Goal: Task Accomplishment & Management: Use online tool/utility

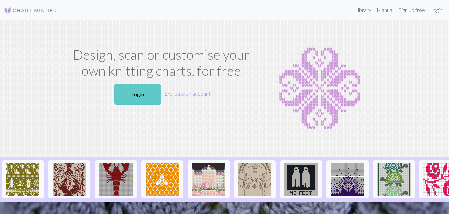
click at [143, 96] on link "Login" at bounding box center [137, 94] width 47 height 21
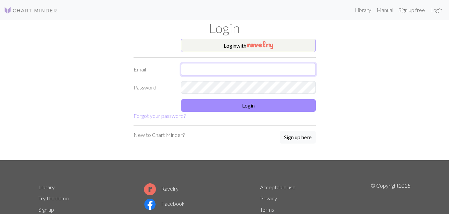
click at [200, 74] on input "text" at bounding box center [248, 69] width 135 height 13
click at [192, 69] on input "[EMAIL_ADDRESS][DOMAIN_NAME]" at bounding box center [248, 69] width 135 height 13
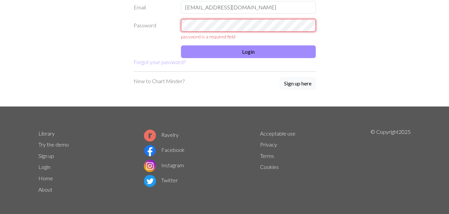
scroll to position [64, 0]
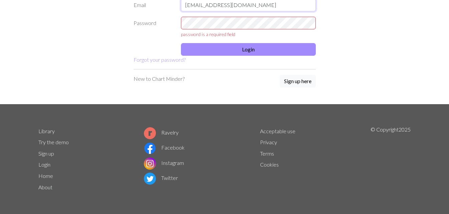
click at [194, 3] on input "[EMAIL_ADDRESS][DOMAIN_NAME]" at bounding box center [248, 5] width 135 height 13
click at [197, 7] on input "[EMAIL_ADDRESS][DOMAIN_NAME]" at bounding box center [248, 5] width 135 height 13
type input "[EMAIL_ADDRESS][DOMAIN_NAME]"
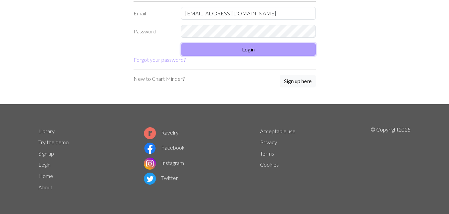
click at [267, 54] on button "Login" at bounding box center [248, 49] width 135 height 13
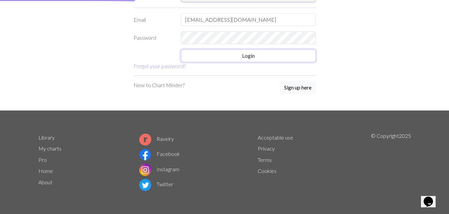
scroll to position [50, 0]
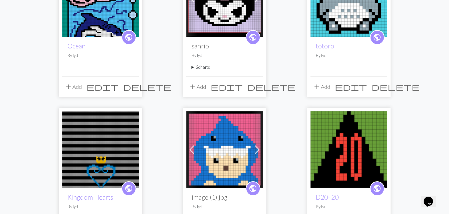
scroll to position [51, 0]
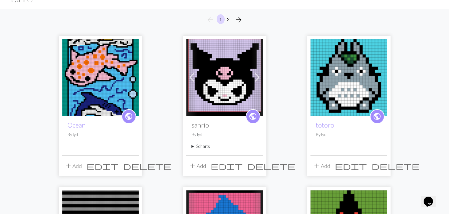
click at [259, 80] on span at bounding box center [257, 77] width 11 height 11
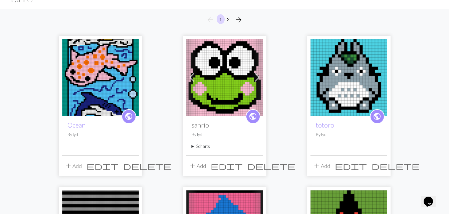
click at [222, 70] on img at bounding box center [224, 77] width 77 height 77
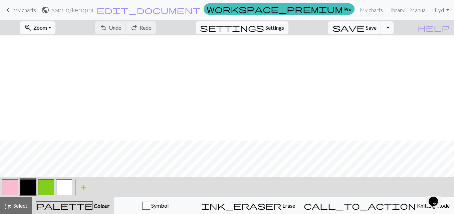
scroll to position [120, 0]
click at [48, 185] on button "button" at bounding box center [46, 187] width 16 height 16
click at [27, 189] on button "button" at bounding box center [28, 187] width 16 height 16
click at [45, 190] on button "button" at bounding box center [46, 187] width 16 height 16
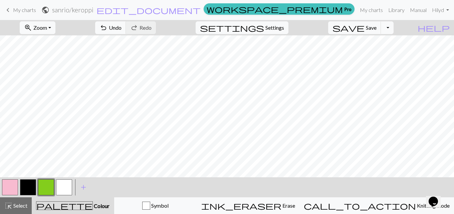
click at [30, 189] on button "button" at bounding box center [28, 187] width 16 height 16
click at [126, 24] on button "undo Undo Undo" at bounding box center [110, 27] width 31 height 13
click at [40, 185] on button "button" at bounding box center [46, 187] width 16 height 16
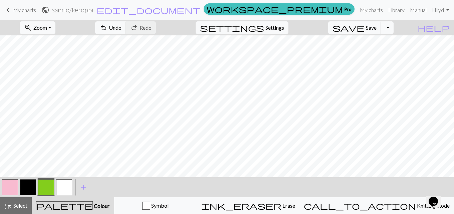
click at [27, 190] on button "button" at bounding box center [28, 187] width 16 height 16
click at [47, 190] on button "button" at bounding box center [46, 187] width 16 height 16
click at [30, 191] on button "button" at bounding box center [28, 187] width 16 height 16
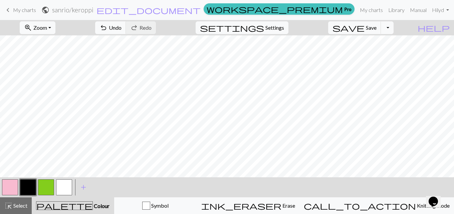
click at [71, 190] on button "button" at bounding box center [64, 187] width 16 height 16
click at [43, 187] on button "button" at bounding box center [46, 187] width 16 height 16
click at [30, 190] on button "button" at bounding box center [28, 187] width 16 height 16
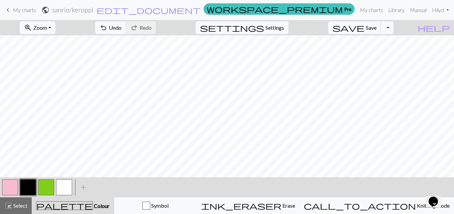
click at [61, 185] on button "button" at bounding box center [64, 187] width 16 height 16
click at [12, 184] on button "button" at bounding box center [10, 187] width 16 height 16
click at [126, 28] on button "undo Undo Undo" at bounding box center [110, 27] width 31 height 13
click at [43, 191] on button "button" at bounding box center [46, 187] width 16 height 16
click at [30, 186] on button "button" at bounding box center [28, 187] width 16 height 16
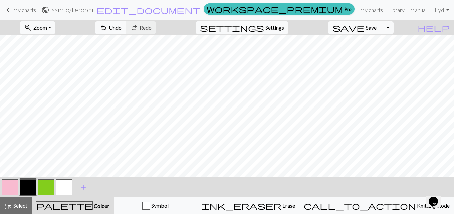
click at [14, 193] on button "button" at bounding box center [10, 187] width 16 height 16
click at [49, 186] on button "button" at bounding box center [46, 187] width 16 height 16
click at [10, 191] on button "button" at bounding box center [10, 187] width 16 height 16
click at [47, 189] on button "button" at bounding box center [46, 187] width 16 height 16
click at [23, 187] on button "button" at bounding box center [28, 187] width 16 height 16
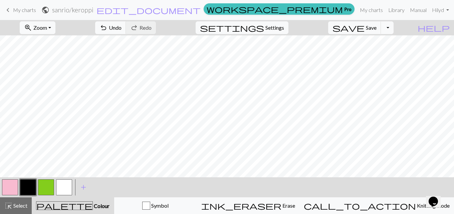
click at [49, 187] on button "button" at bounding box center [46, 187] width 16 height 16
click at [32, 187] on button "button" at bounding box center [28, 187] width 16 height 16
click at [122, 26] on span "Undo" at bounding box center [115, 27] width 13 height 6
click at [45, 191] on button "button" at bounding box center [46, 187] width 16 height 16
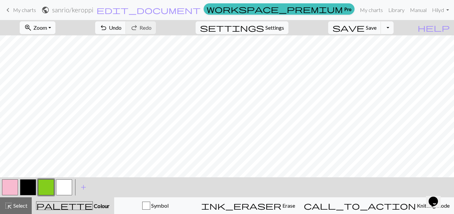
click at [55, 30] on button "zoom_in Zoom Zoom" at bounding box center [38, 27] width 36 height 13
click at [50, 37] on button "Fit all" at bounding box center [46, 42] width 53 height 11
click at [47, 26] on span "Zoom" at bounding box center [40, 27] width 14 height 6
click at [60, 65] on button "Fit height" at bounding box center [46, 63] width 53 height 11
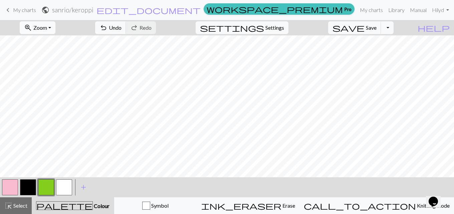
click at [47, 28] on span "Zoom" at bounding box center [40, 27] width 14 height 6
click at [58, 52] on button "Fit width" at bounding box center [46, 53] width 53 height 11
click at [49, 181] on button "button" at bounding box center [46, 187] width 16 height 16
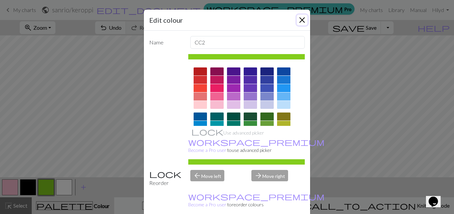
click at [303, 22] on button "Close" at bounding box center [302, 20] width 11 height 11
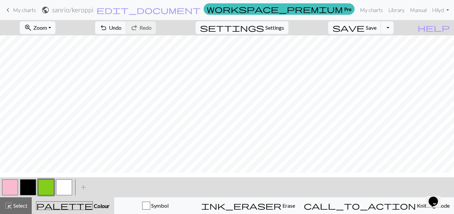
scroll to position [126, 0]
click at [32, 185] on button "button" at bounding box center [28, 187] width 16 height 16
click at [46, 190] on button "button" at bounding box center [46, 187] width 16 height 16
click at [8, 192] on button "button" at bounding box center [10, 187] width 16 height 16
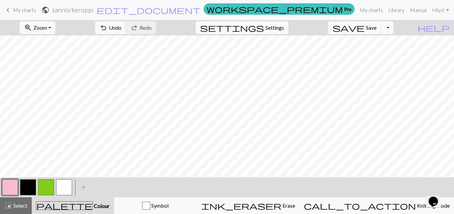
click at [24, 187] on button "button" at bounding box center [28, 187] width 16 height 16
click at [11, 186] on button "button" at bounding box center [10, 187] width 16 height 16
click at [66, 189] on button "button" at bounding box center [64, 187] width 16 height 16
click at [27, 185] on button "button" at bounding box center [28, 187] width 16 height 16
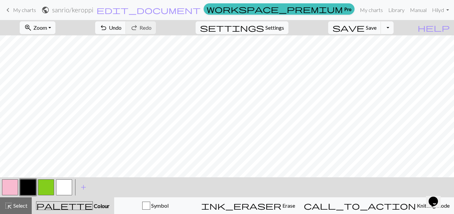
click at [66, 192] on button "button" at bounding box center [64, 187] width 16 height 16
click at [29, 185] on button "button" at bounding box center [28, 187] width 16 height 16
click at [62, 190] on button "button" at bounding box center [64, 187] width 16 height 16
click at [30, 189] on button "button" at bounding box center [28, 187] width 16 height 16
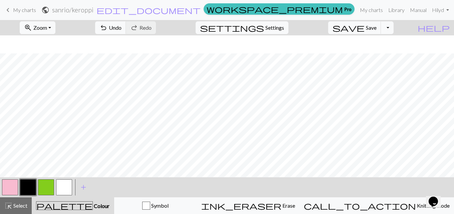
scroll to position [0, 0]
click at [47, 27] on span "Zoom" at bounding box center [40, 27] width 14 height 6
click at [55, 41] on button "Fit all" at bounding box center [46, 42] width 53 height 11
click at [47, 26] on span "Zoom" at bounding box center [40, 27] width 14 height 6
click at [53, 46] on button "Fit all" at bounding box center [46, 42] width 53 height 11
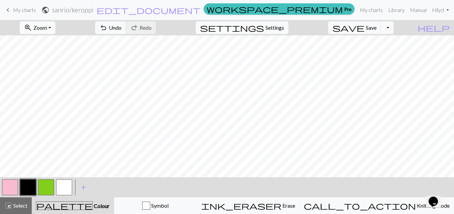
click at [53, 23] on button "zoom_in Zoom Zoom" at bounding box center [38, 27] width 36 height 13
click at [55, 54] on button "Fit width" at bounding box center [46, 53] width 53 height 11
click at [41, 21] on button "zoom_in Zoom Zoom" at bounding box center [38, 27] width 36 height 13
click at [54, 44] on button "Fit all" at bounding box center [46, 42] width 53 height 11
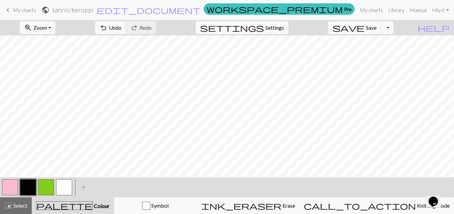
scroll to position [0, 0]
click at [47, 26] on span "Zoom" at bounding box center [40, 27] width 14 height 6
click at [53, 66] on button "Fit height" at bounding box center [46, 63] width 53 height 11
click at [47, 30] on span "Zoom" at bounding box center [40, 27] width 14 height 6
click at [50, 57] on button "Fit width" at bounding box center [46, 53] width 53 height 11
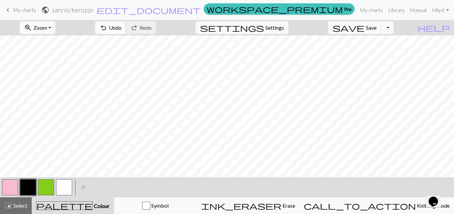
click at [122, 29] on span "Undo" at bounding box center [115, 27] width 13 height 6
click at [65, 188] on button "button" at bounding box center [64, 187] width 16 height 16
click at [14, 186] on button "button" at bounding box center [10, 187] width 16 height 16
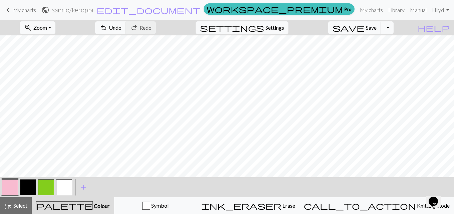
drag, startPoint x: 27, startPoint y: 188, endPoint x: 29, endPoint y: 182, distance: 6.3
click at [27, 187] on button "button" at bounding box center [28, 187] width 16 height 16
click at [55, 31] on button "zoom_in Zoom Zoom" at bounding box center [38, 27] width 36 height 13
click at [61, 41] on button "Fit all" at bounding box center [46, 42] width 53 height 11
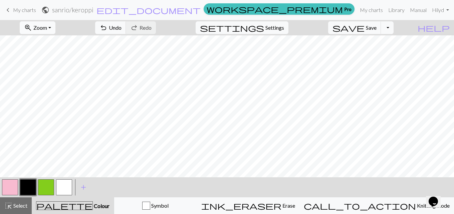
click at [47, 26] on span "Zoom" at bounding box center [40, 27] width 14 height 6
click at [62, 41] on button "Fit all" at bounding box center [46, 42] width 53 height 11
click at [55, 30] on button "zoom_in Zoom Zoom" at bounding box center [38, 27] width 36 height 13
click at [56, 63] on button "Fit height" at bounding box center [46, 63] width 53 height 11
click at [32, 30] on span "zoom_in" at bounding box center [28, 27] width 8 height 9
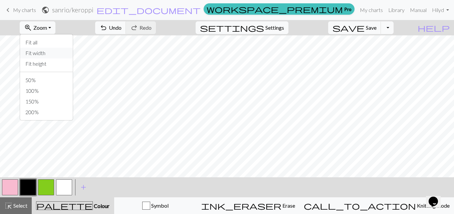
click at [63, 50] on button "Fit width" at bounding box center [46, 53] width 53 height 11
click at [122, 29] on span "Undo" at bounding box center [115, 27] width 13 height 6
click at [20, 206] on span "Select" at bounding box center [19, 205] width 15 height 6
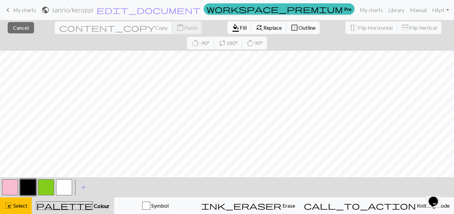
click at [4, 13] on span "keyboard_arrow_left" at bounding box center [8, 9] width 8 height 9
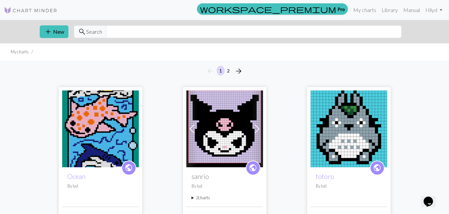
click at [108, 139] on img at bounding box center [100, 129] width 77 height 77
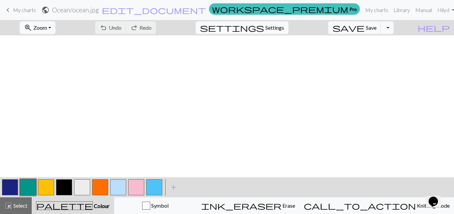
scroll to position [599, 0]
click at [394, 24] on button "Toggle Dropdown" at bounding box center [387, 27] width 13 height 13
click at [372, 58] on div "file_copy Save a copy save_alt Download" at bounding box center [338, 47] width 111 height 27
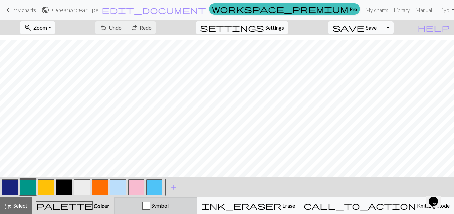
click at [193, 207] on div "Symbol" at bounding box center [156, 206] width 74 height 8
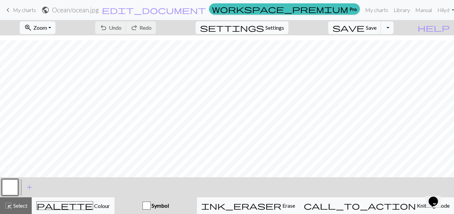
click at [13, 189] on button "button" at bounding box center [10, 187] width 16 height 16
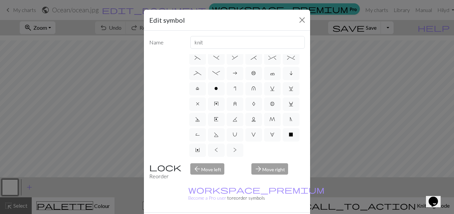
scroll to position [0, 0]
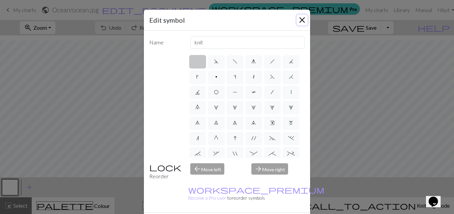
click at [303, 21] on button "Close" at bounding box center [302, 20] width 11 height 11
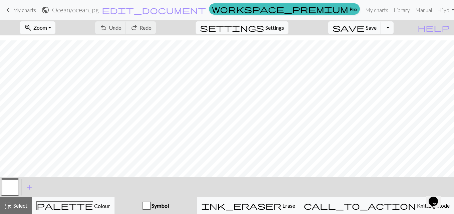
click at [17, 184] on button "button" at bounding box center [10, 187] width 16 height 16
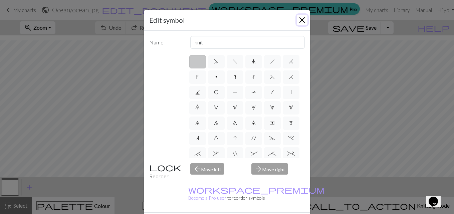
click at [298, 16] on button "Close" at bounding box center [302, 20] width 11 height 11
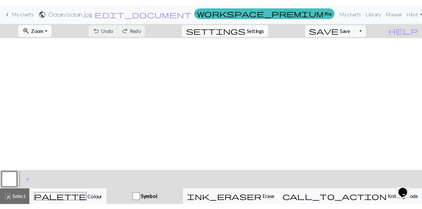
scroll to position [599, 0]
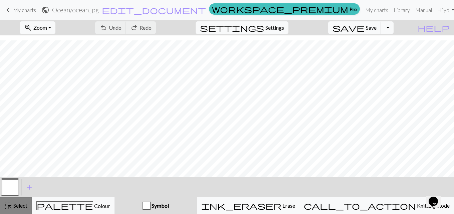
click at [24, 212] on button "highlight_alt Select Select" at bounding box center [16, 205] width 32 height 17
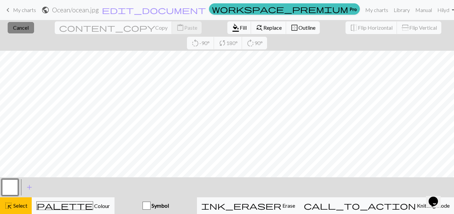
click at [21, 28] on span "Cancel" at bounding box center [21, 27] width 16 height 6
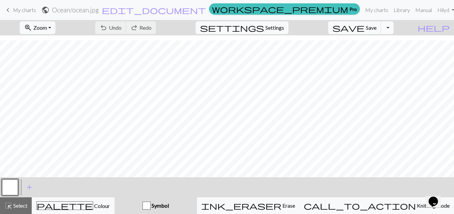
click at [394, 30] on button "Toggle Dropdown" at bounding box center [387, 27] width 13 height 13
click at [379, 53] on button "save_alt Download" at bounding box center [338, 53] width 110 height 11
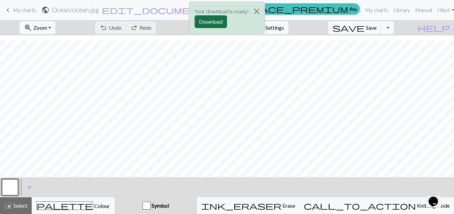
click at [214, 20] on button "Download" at bounding box center [211, 21] width 32 height 13
